Goal: Information Seeking & Learning: Learn about a topic

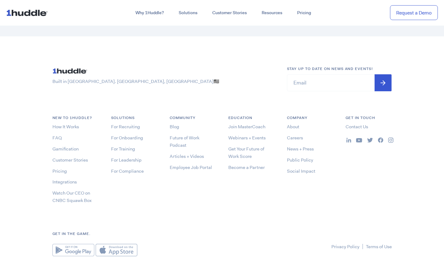
scroll to position [3310, 0]
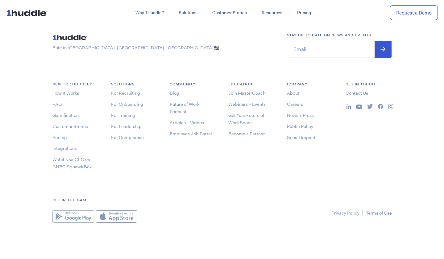
click at [117, 105] on link "For Onboarding" at bounding box center [127, 104] width 32 height 6
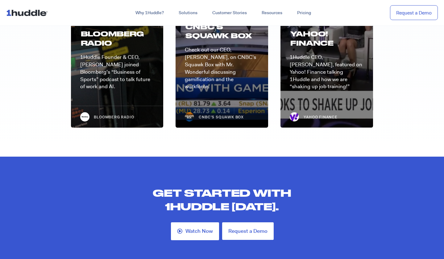
scroll to position [1590, 0]
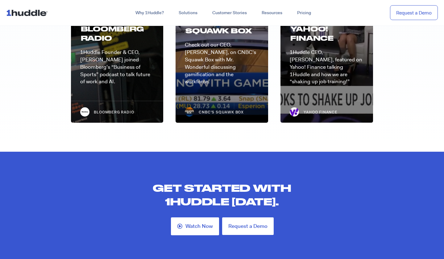
click at [38, 12] on img at bounding box center [28, 13] width 44 height 12
